Goal: Task Accomplishment & Management: Use online tool/utility

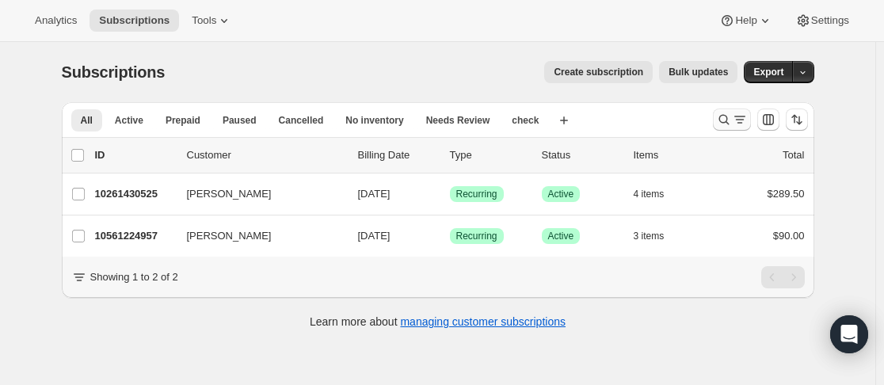
click at [719, 121] on icon "Search and filter results" at bounding box center [724, 120] width 16 height 16
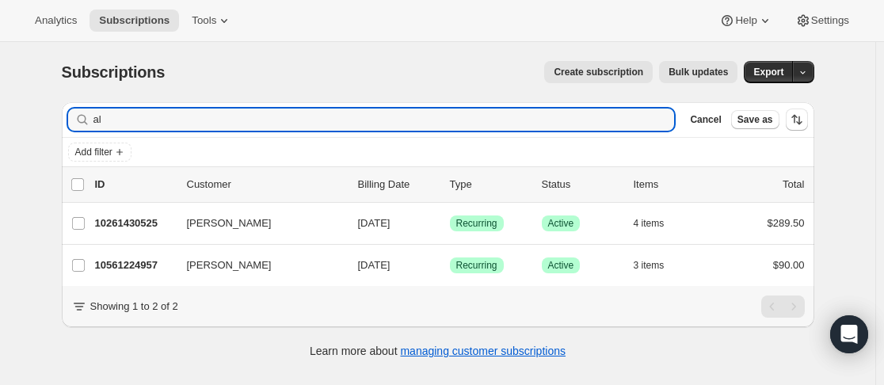
type input "a"
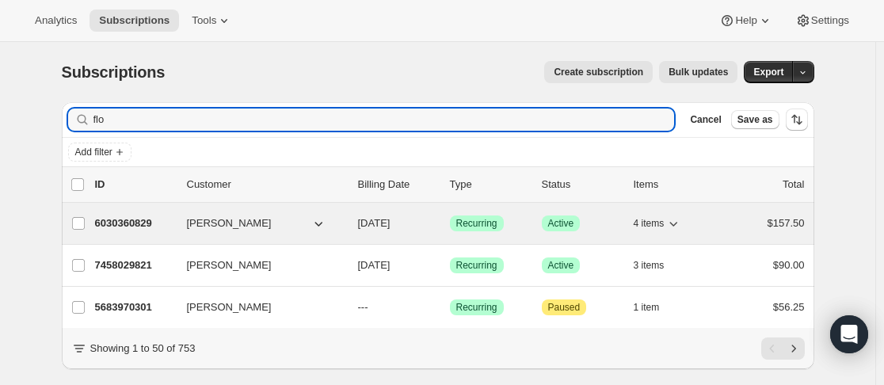
type input "flo"
click at [182, 223] on div "6030360829 Ellie Flower [DATE] Success Recurring Success Active 4 items $157.50" at bounding box center [450, 223] width 710 height 22
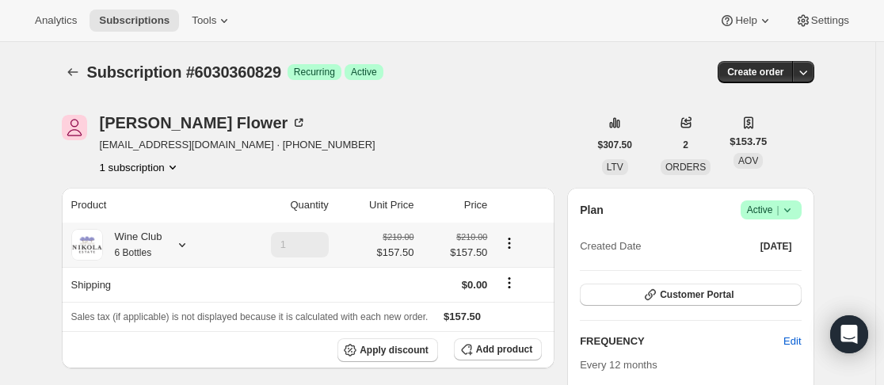
click at [185, 245] on icon at bounding box center [182, 245] width 16 height 16
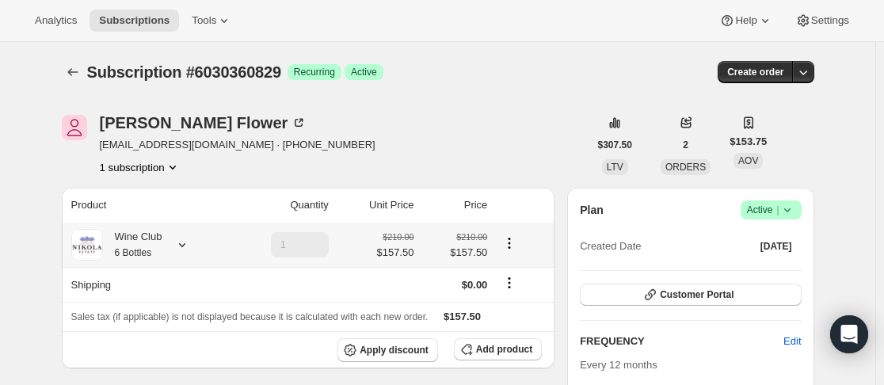
click at [185, 244] on icon at bounding box center [182, 245] width 16 height 16
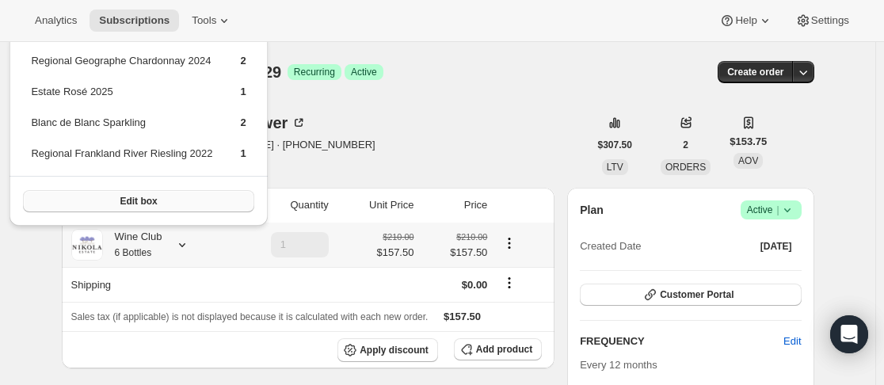
click at [181, 200] on button "Edit box" at bounding box center [138, 201] width 231 height 22
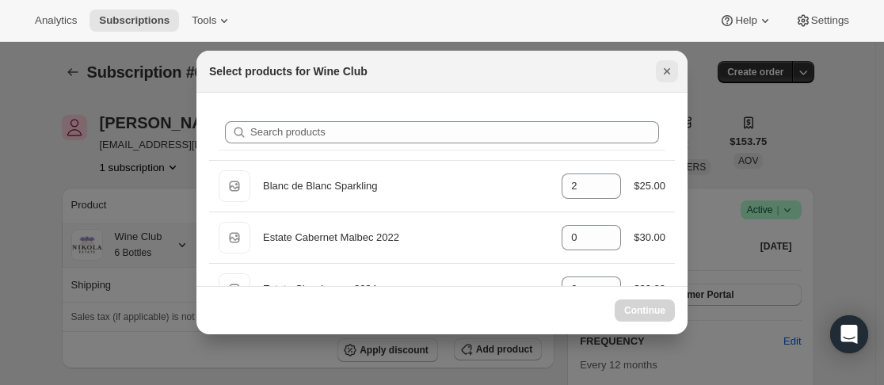
click at [664, 67] on icon "Close" at bounding box center [667, 71] width 16 height 16
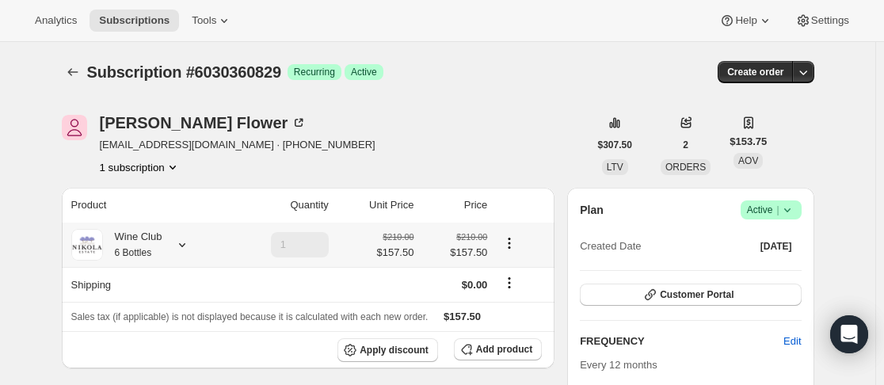
click at [178, 243] on icon at bounding box center [182, 245] width 16 height 16
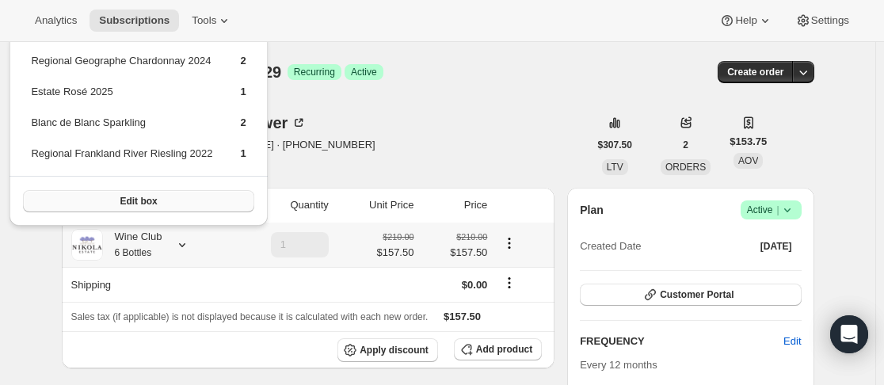
click at [197, 208] on button "Edit box" at bounding box center [138, 201] width 231 height 22
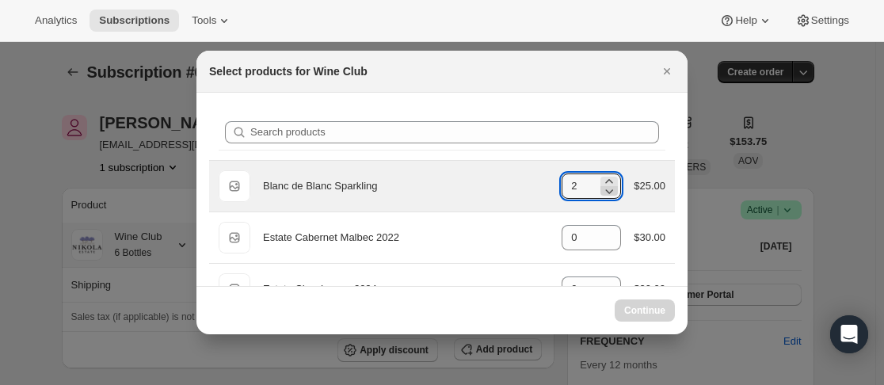
click at [605, 193] on icon ":rg8:" at bounding box center [609, 191] width 16 height 16
click at [601, 190] on icon ":rg8:" at bounding box center [609, 191] width 16 height 16
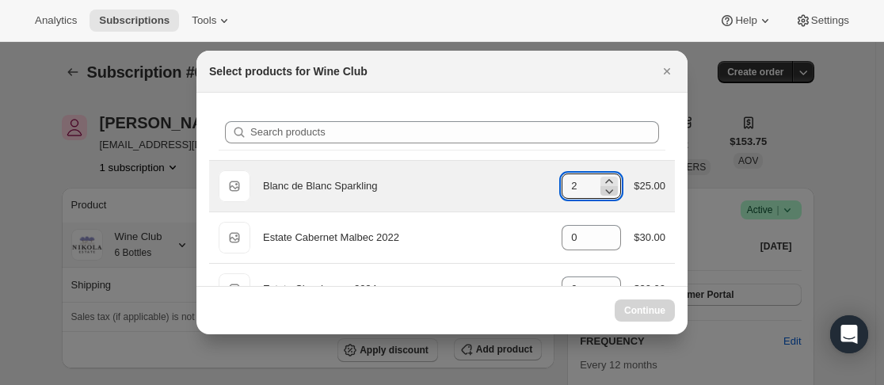
click at [606, 190] on icon ":rg8:" at bounding box center [610, 191] width 8 height 5
click at [605, 190] on icon ":rg8:" at bounding box center [609, 191] width 16 height 16
type input "2"
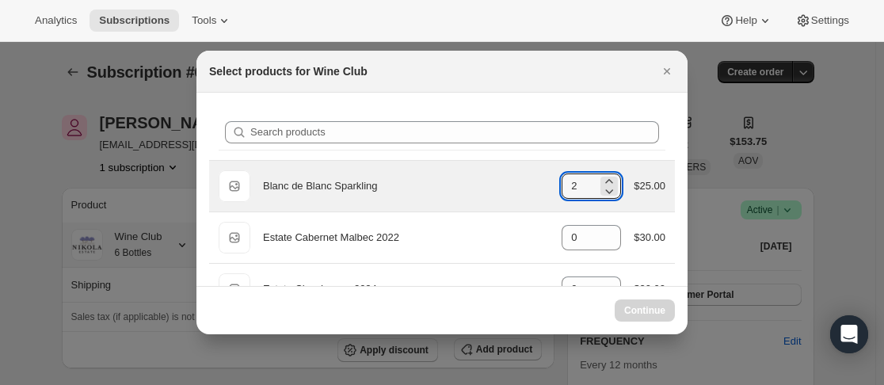
select select "gid://shopify/ProductVariant/43889390158077"
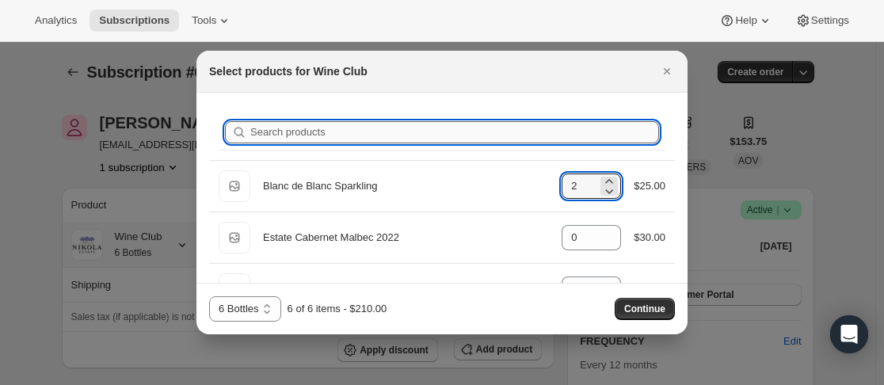
click at [456, 135] on input "Search products" at bounding box center [454, 132] width 409 height 22
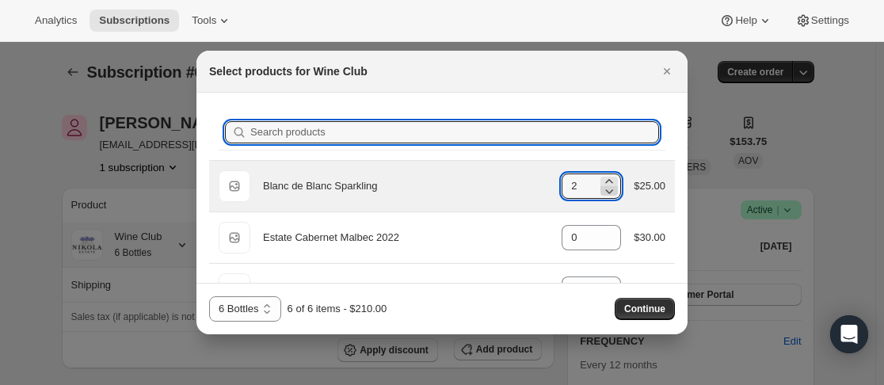
click at [601, 195] on icon ":rg8:" at bounding box center [609, 191] width 16 height 16
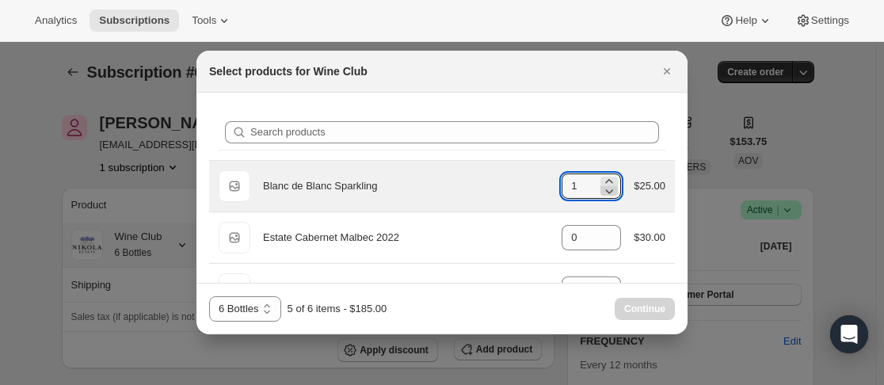
click at [606, 189] on icon ":rg8:" at bounding box center [609, 191] width 16 height 16
type input "0"
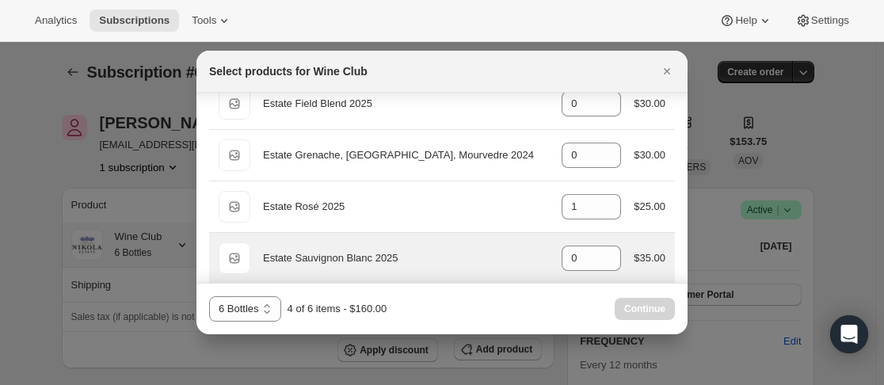
scroll to position [317, 0]
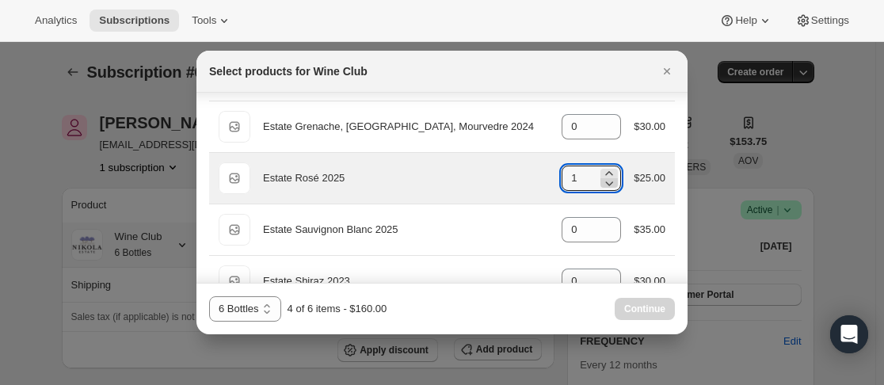
click at [608, 185] on icon ":rg8:" at bounding box center [609, 183] width 16 height 16
type input "0"
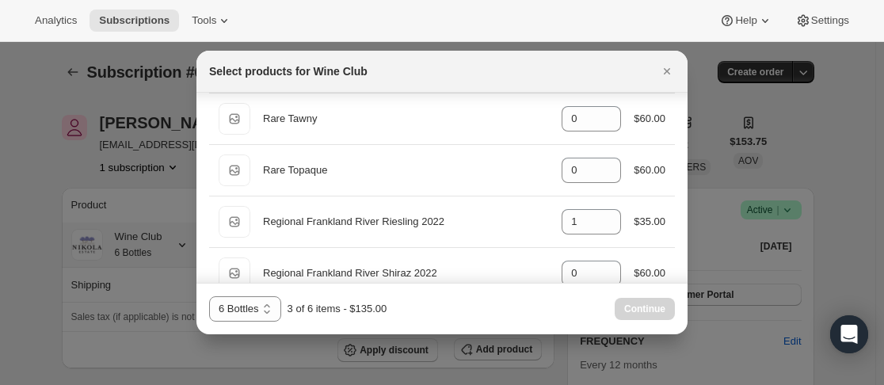
scroll to position [713, 0]
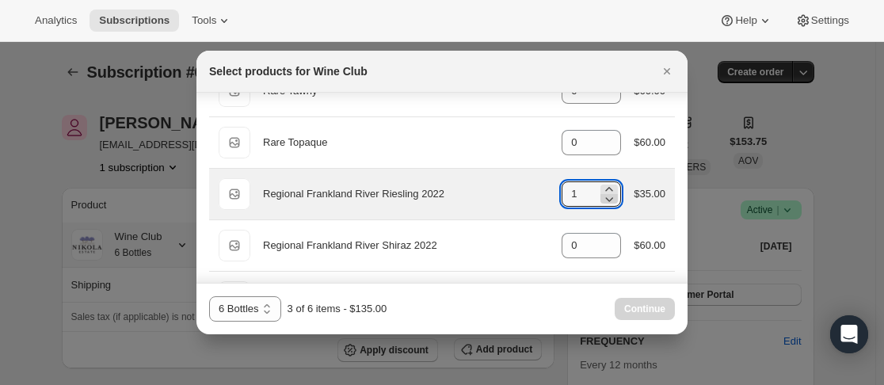
click at [606, 200] on icon ":rg8:" at bounding box center [610, 199] width 8 height 5
type input "0"
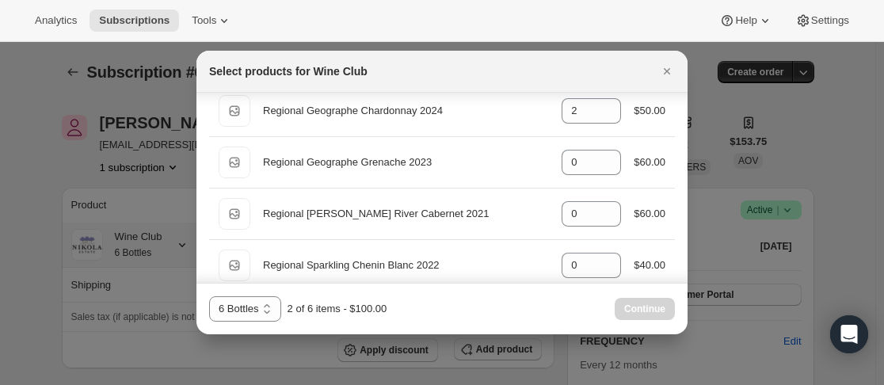
scroll to position [871, 0]
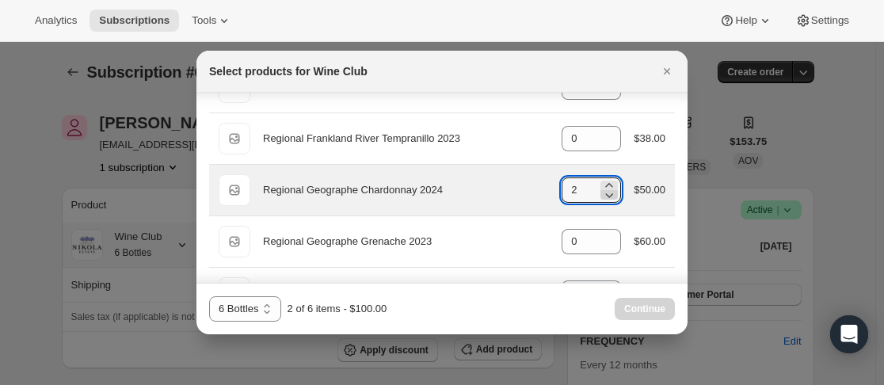
click at [604, 193] on icon ":rg8:" at bounding box center [609, 195] width 16 height 16
type input "0"
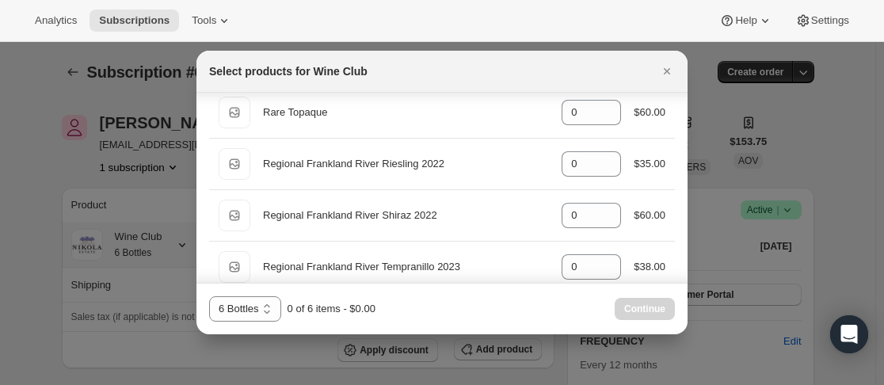
scroll to position [0, 0]
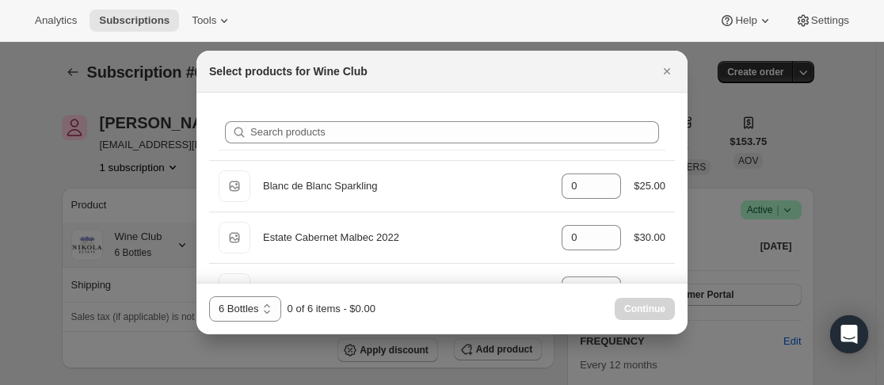
click at [582, 143] on div "Search products" at bounding box center [442, 132] width 447 height 35
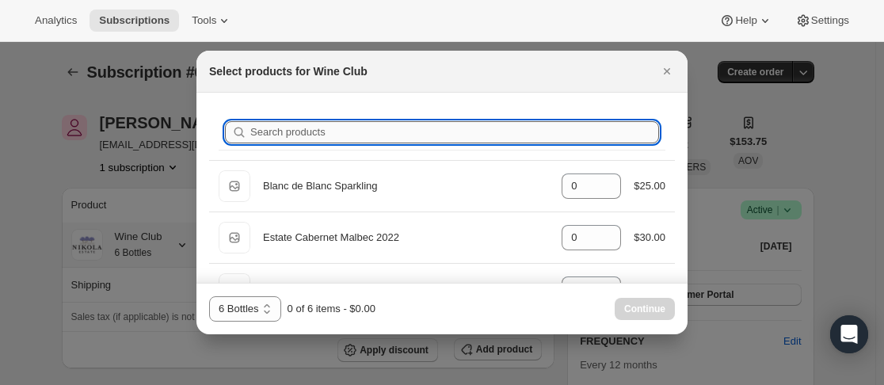
click at [584, 139] on input "Search products" at bounding box center [454, 132] width 409 height 22
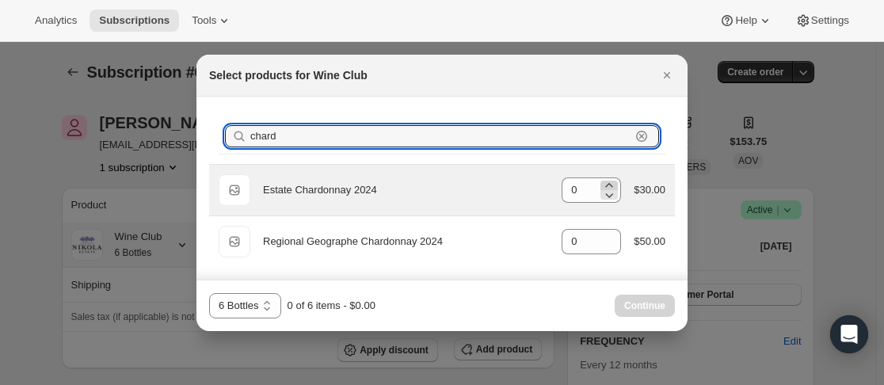
type input "chard"
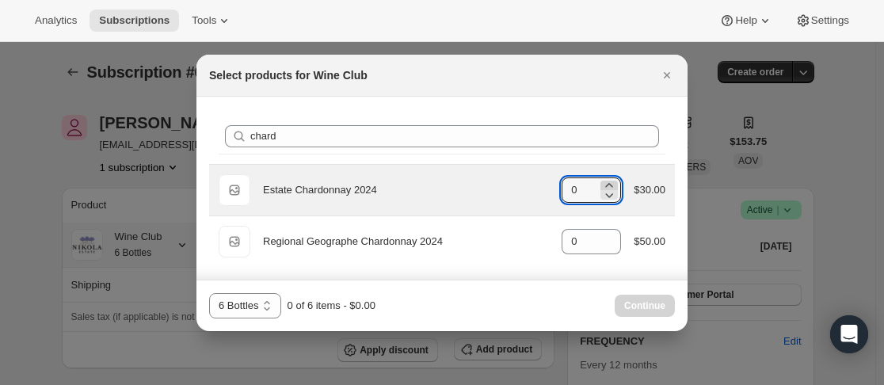
click at [610, 183] on icon ":rg8:" at bounding box center [609, 185] width 16 height 16
click at [611, 183] on icon ":rg8:" at bounding box center [609, 185] width 7 height 4
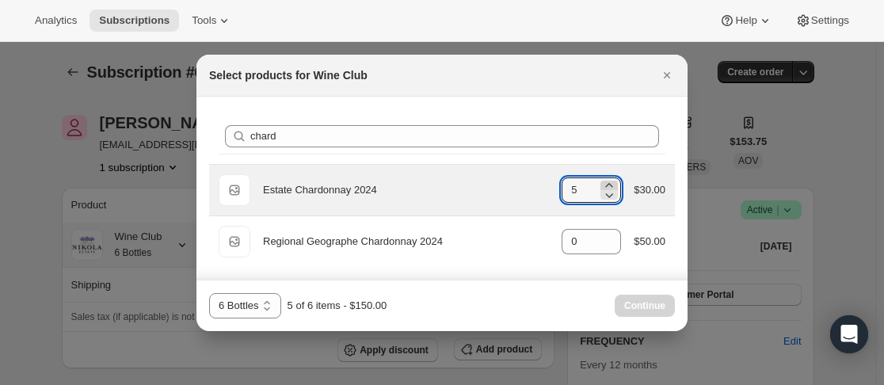
click at [611, 183] on icon ":rg8:" at bounding box center [609, 185] width 7 height 4
type input "6"
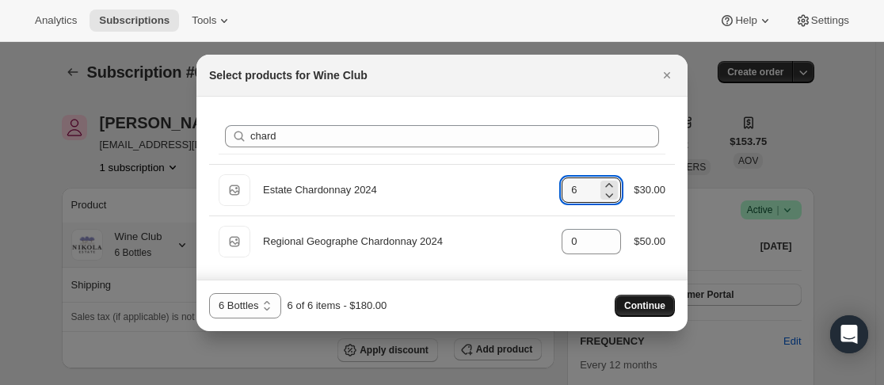
click at [641, 302] on span "Continue" at bounding box center [644, 305] width 41 height 13
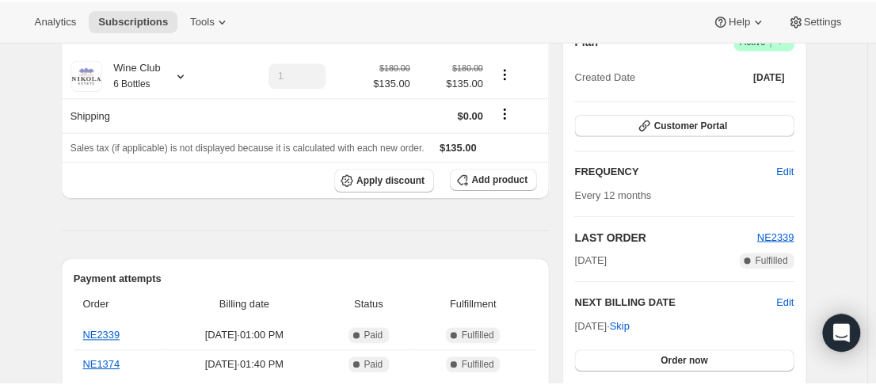
scroll to position [475, 0]
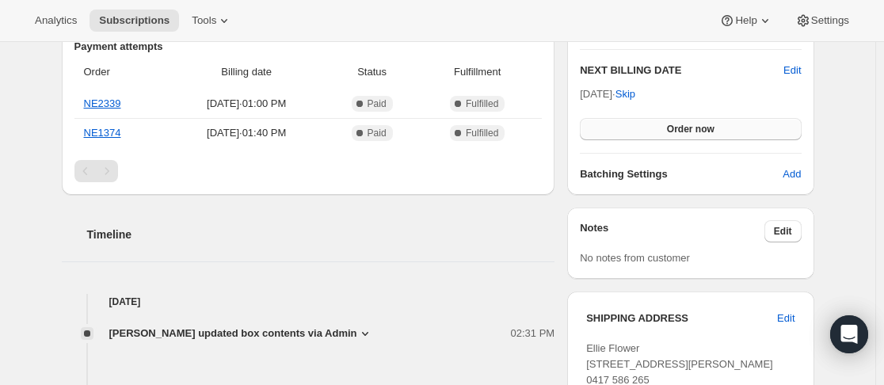
click at [712, 130] on span "Order now" at bounding box center [691, 129] width 48 height 13
click at [712, 130] on span "Click to confirm" at bounding box center [690, 129] width 72 height 13
